Goal: Task Accomplishment & Management: Use online tool/utility

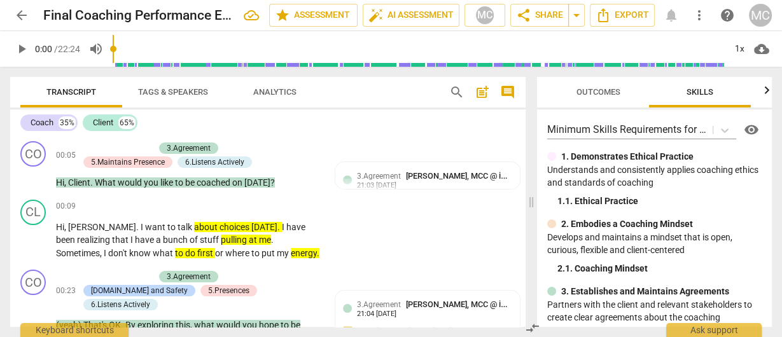
scroll to position [304, 0]
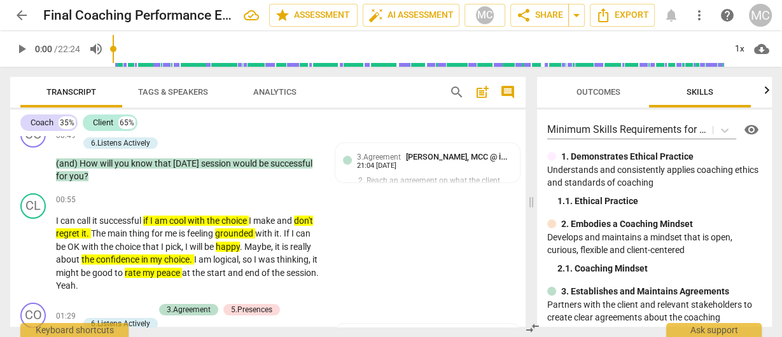
click at [27, 22] on span "arrow_back" at bounding box center [21, 15] width 15 height 15
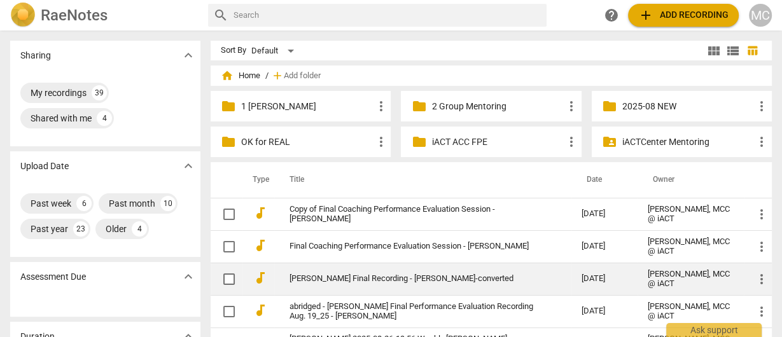
click at [339, 285] on td "[PERSON_NAME] Final Recording - [PERSON_NAME]-converted" at bounding box center [422, 279] width 297 height 32
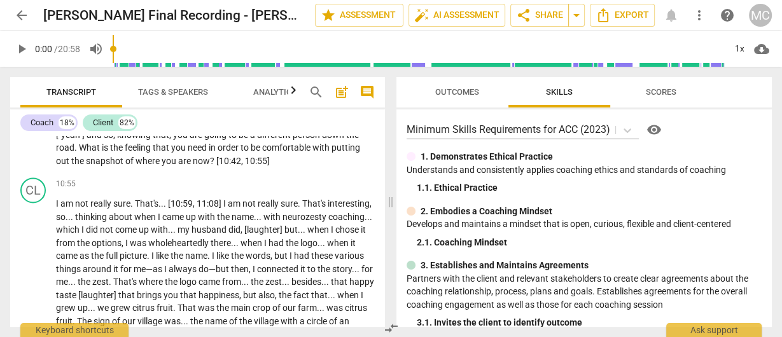
scroll to position [1681, 0]
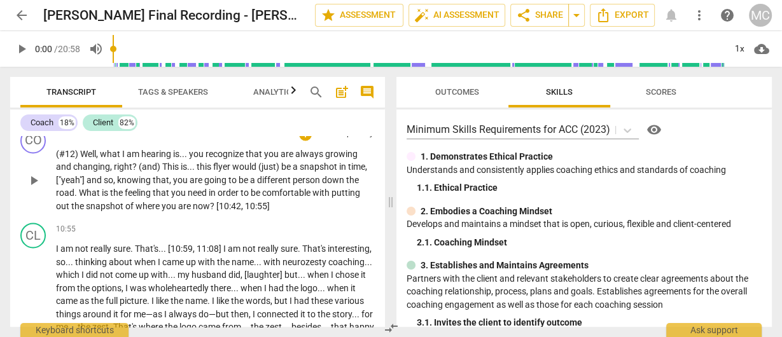
click at [81, 198] on span "What" at bounding box center [90, 193] width 23 height 10
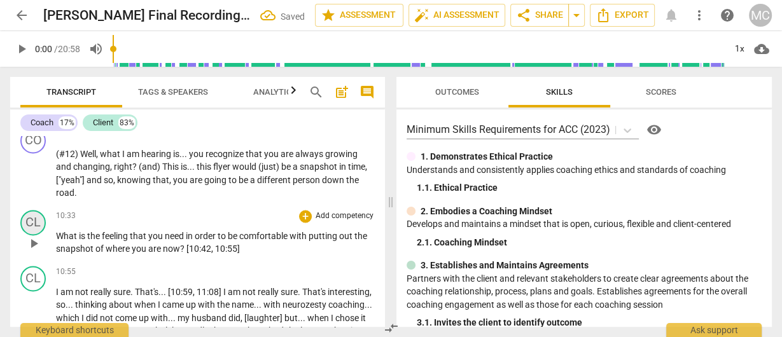
click at [29, 236] on div "CL" at bounding box center [32, 222] width 25 height 25
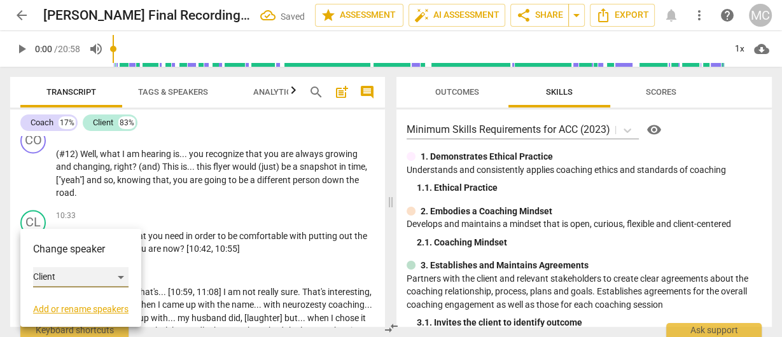
click at [71, 281] on div "Client" at bounding box center [80, 277] width 95 height 20
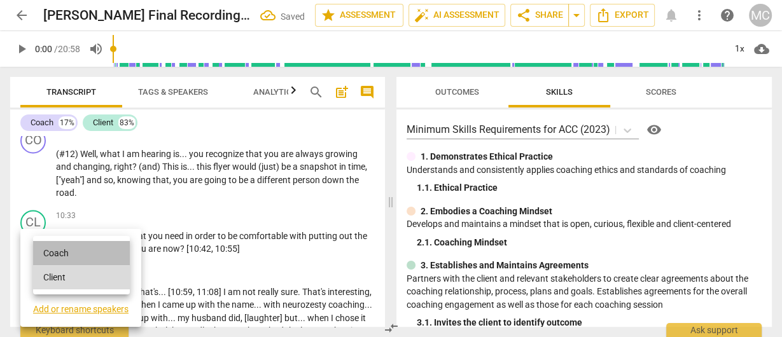
click at [64, 255] on li "Coach" at bounding box center [81, 253] width 97 height 24
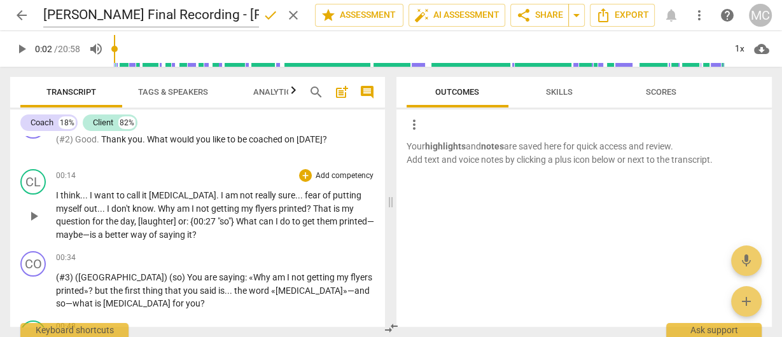
scroll to position [153, 0]
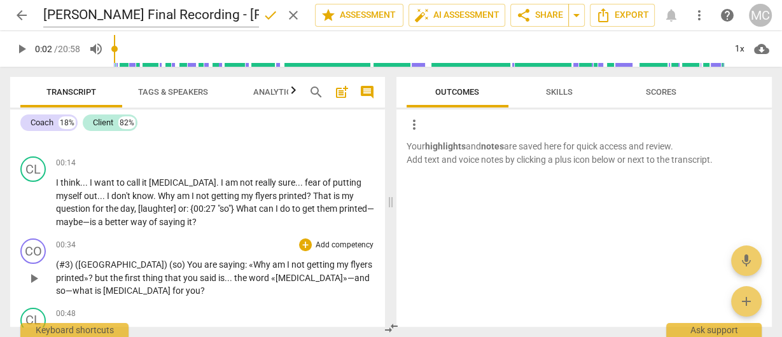
click at [95, 286] on span "so—what" at bounding box center [75, 291] width 39 height 10
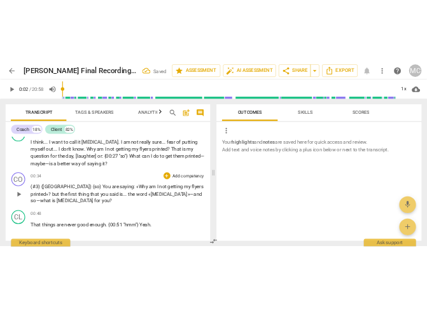
scroll to position [204, 0]
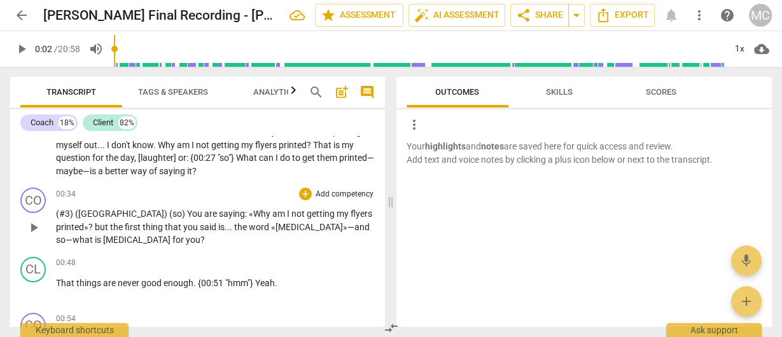
click at [95, 222] on span "?" at bounding box center [91, 227] width 6 height 10
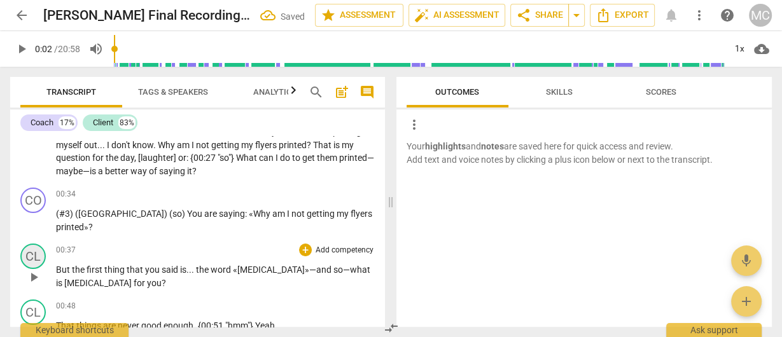
click at [35, 255] on div "CL" at bounding box center [32, 256] width 25 height 25
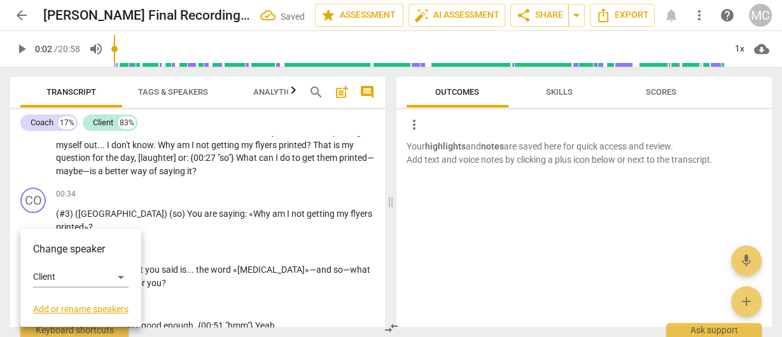
click at [64, 289] on div "Change speaker Client Add or rename speakers" at bounding box center [80, 278] width 95 height 73
click at [66, 285] on div "Client" at bounding box center [80, 277] width 95 height 20
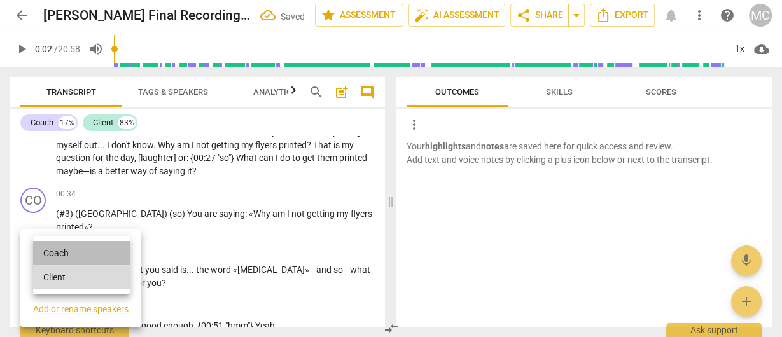
click at [70, 258] on li "Coach" at bounding box center [81, 253] width 97 height 24
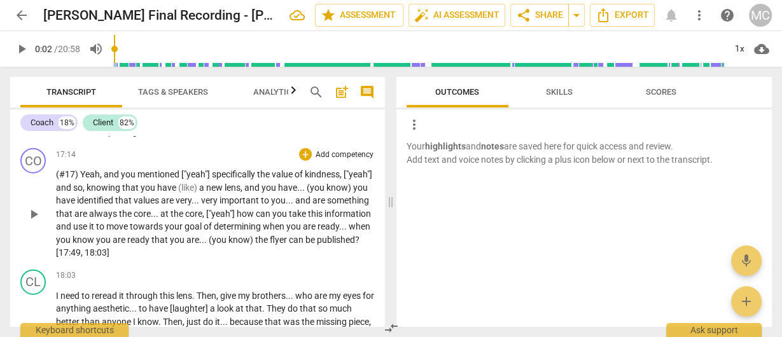
scroll to position [2648, 0]
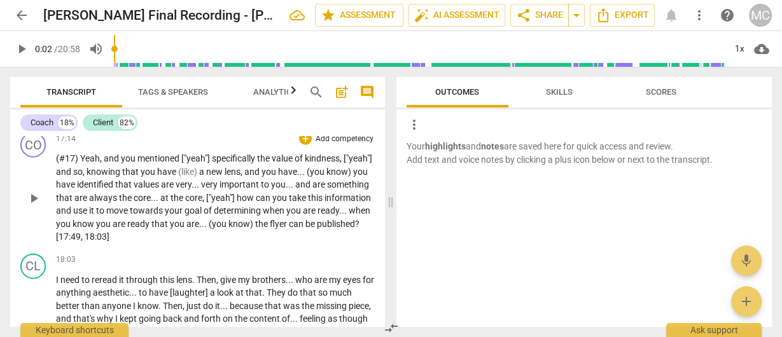
click at [256, 203] on span "how" at bounding box center [246, 198] width 19 height 10
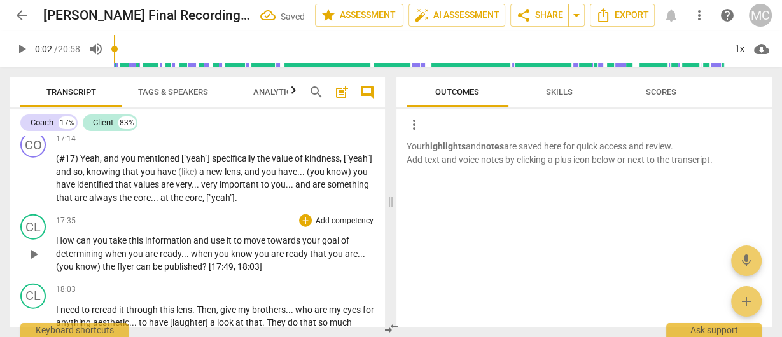
click at [18, 265] on div "CL play_arrow pause 17:35 + Add competency keyboard_arrow_right How can you tak…" at bounding box center [197, 243] width 375 height 69
click at [41, 240] on div "CL" at bounding box center [32, 227] width 25 height 25
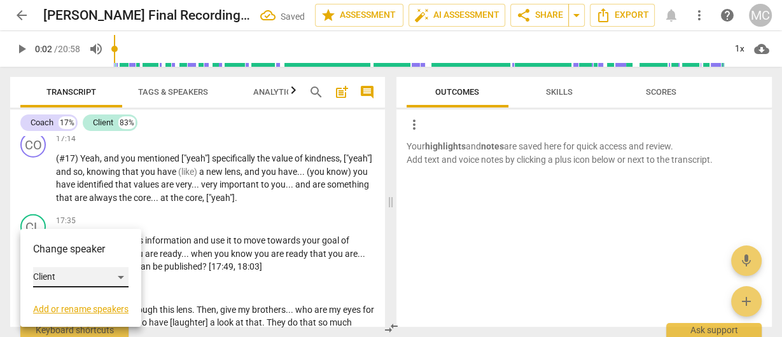
click at [60, 275] on div "Client" at bounding box center [80, 277] width 95 height 20
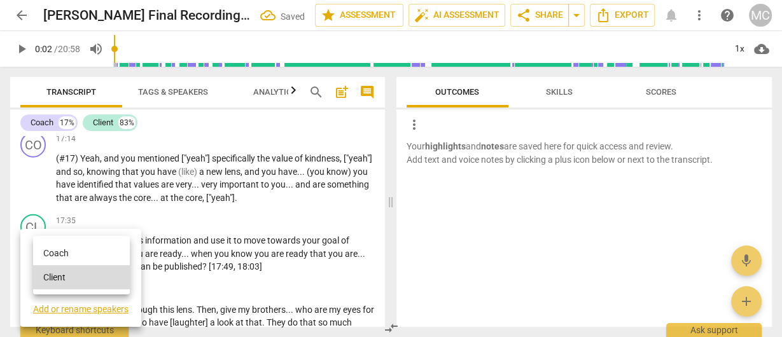
click at [70, 253] on li "Coach" at bounding box center [81, 253] width 97 height 24
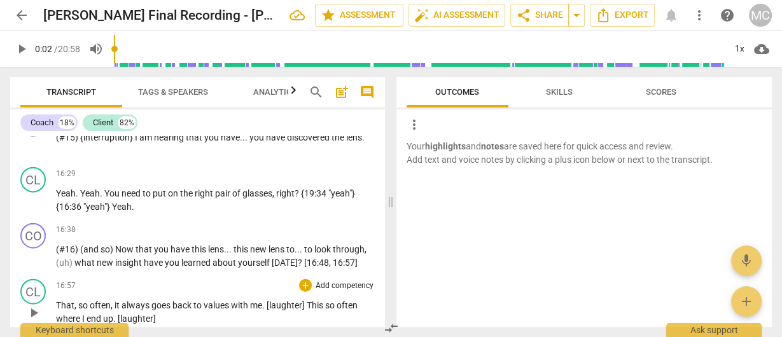
scroll to position [2445, 0]
click at [76, 269] on span "what" at bounding box center [85, 263] width 22 height 10
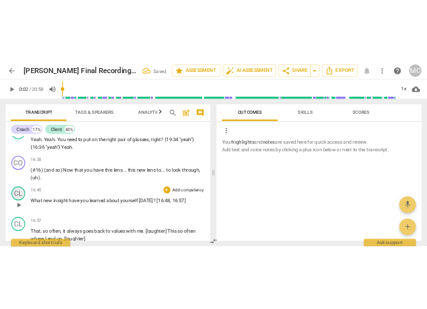
scroll to position [2546, 0]
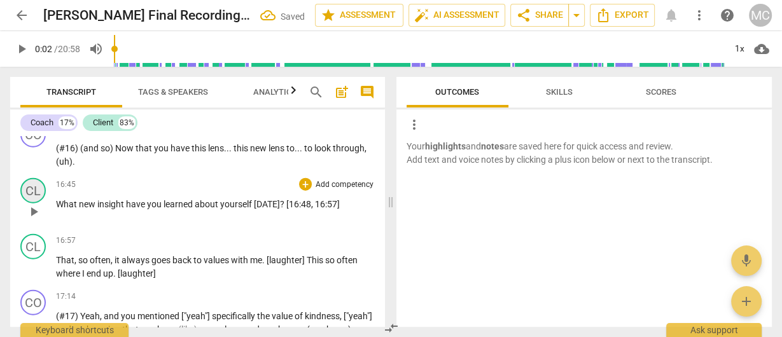
click at [31, 204] on div "CL" at bounding box center [32, 190] width 25 height 25
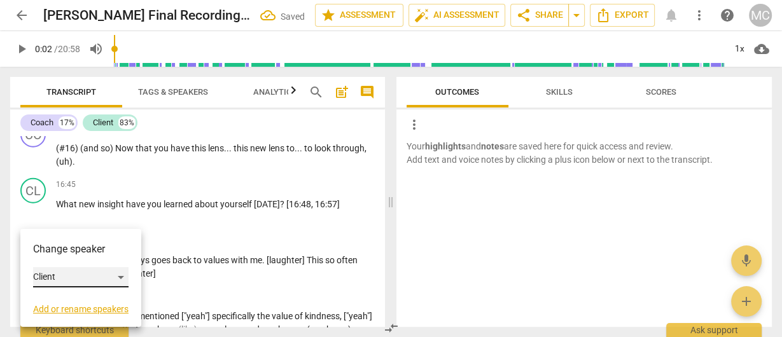
click at [63, 276] on div "Client" at bounding box center [80, 277] width 95 height 20
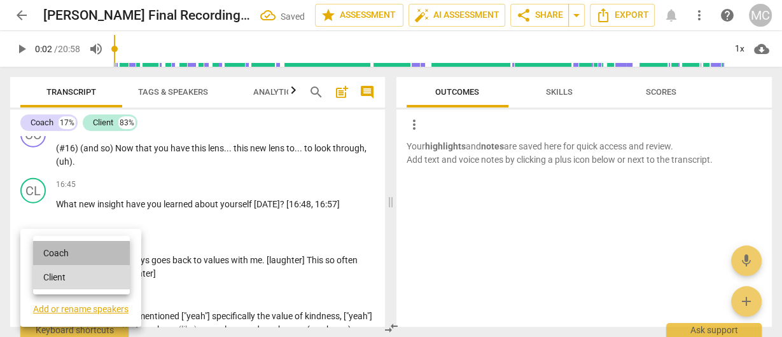
click at [75, 254] on li "Coach" at bounding box center [81, 253] width 97 height 24
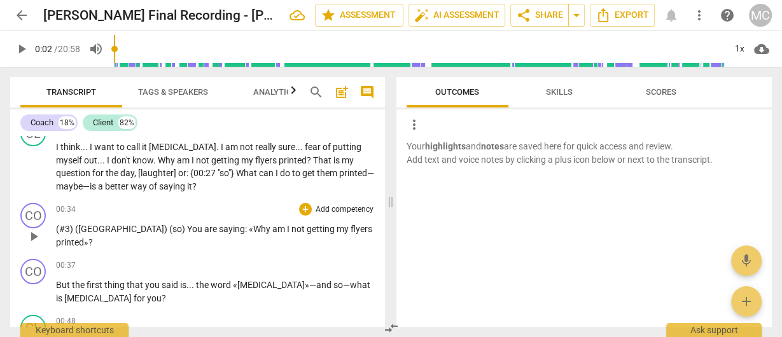
scroll to position [204, 0]
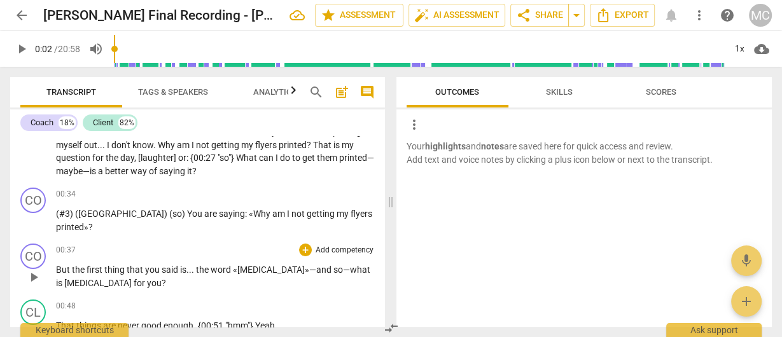
click at [253, 260] on div "00:37 + Add competency keyboard_arrow_right But the first thing that you said i…" at bounding box center [215, 267] width 319 height 46
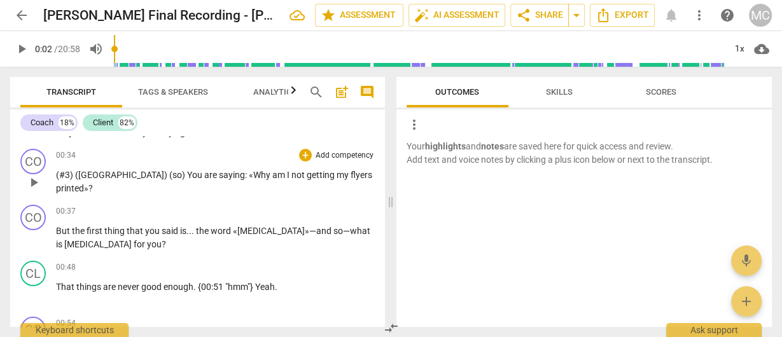
scroll to position [306, 0]
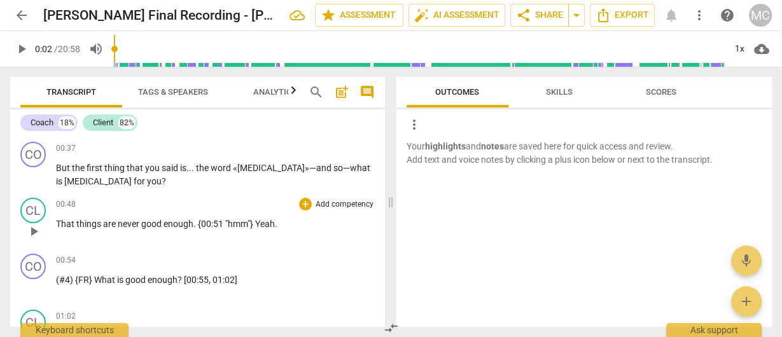
click at [103, 222] on span "are" at bounding box center [110, 224] width 15 height 10
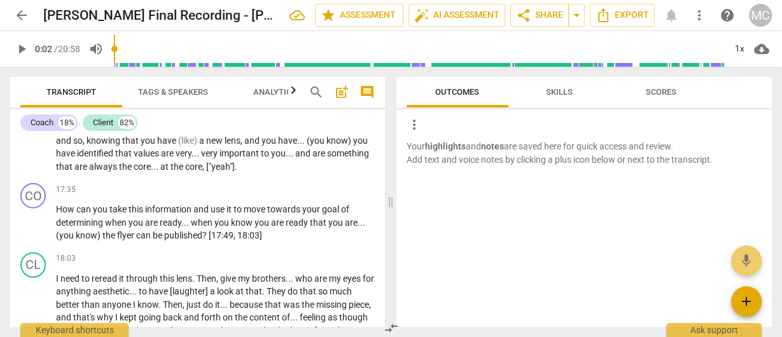
scroll to position [2750, 0]
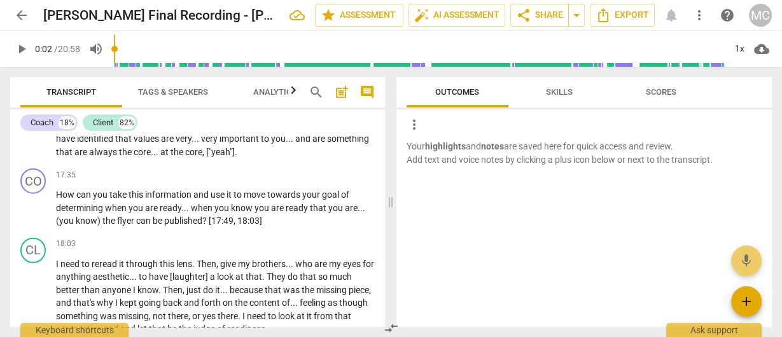
type input "2"
